Goal: Task Accomplishment & Management: Manage account settings

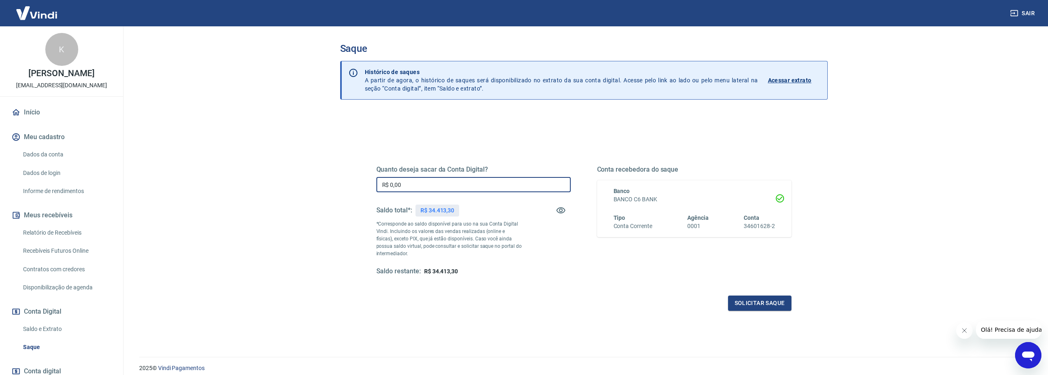
drag, startPoint x: 425, startPoint y: 185, endPoint x: 361, endPoint y: 184, distance: 63.8
click at [361, 184] on div "Quanto deseja sacar da Conta Digital? R$ 0,00 ​ Saldo total*: R$ 34.413,30 *Cor…" at bounding box center [584, 224] width 454 height 191
type input "R$ 34.413,30"
click at [757, 310] on button "Solicitar saque" at bounding box center [759, 303] width 63 height 15
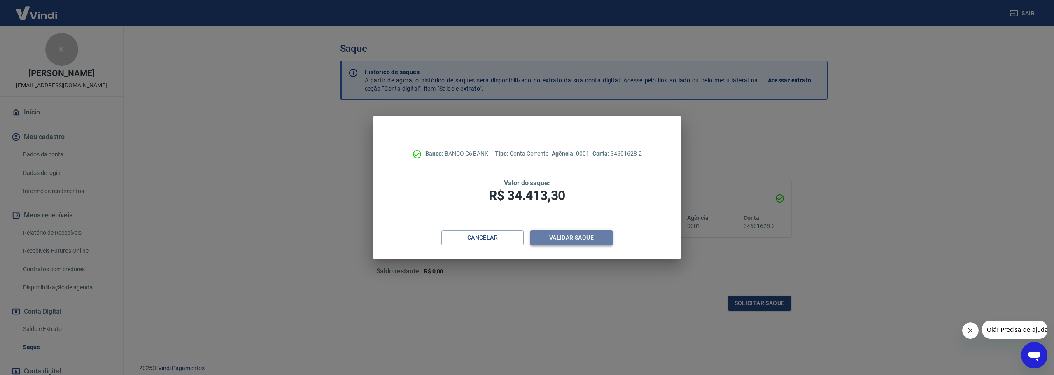
click at [591, 244] on button "Validar saque" at bounding box center [571, 237] width 82 height 15
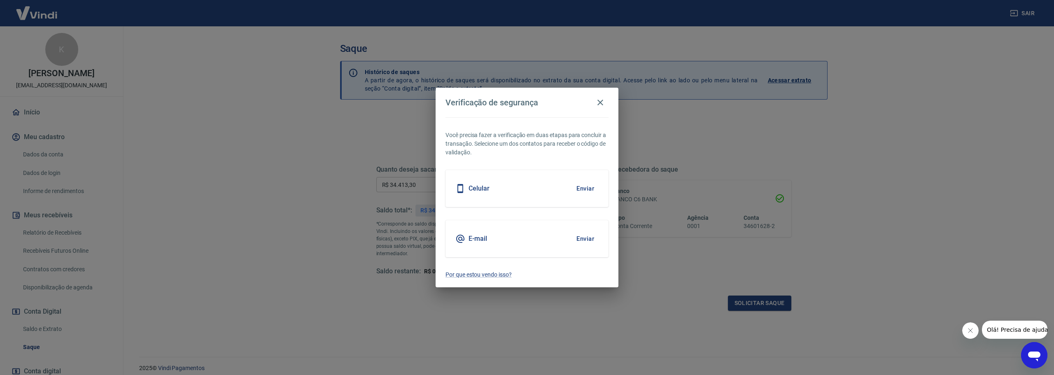
click at [590, 191] on button "Enviar" at bounding box center [585, 188] width 27 height 17
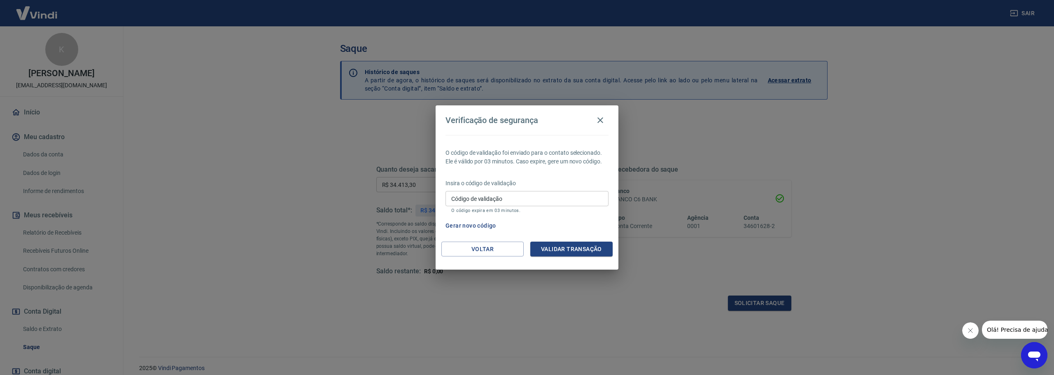
click at [509, 195] on input "Código de validação" at bounding box center [526, 198] width 163 height 15
type input "174482"
click at [562, 249] on button "Validar transação" at bounding box center [571, 249] width 82 height 15
